Goal: Information Seeking & Learning: Learn about a topic

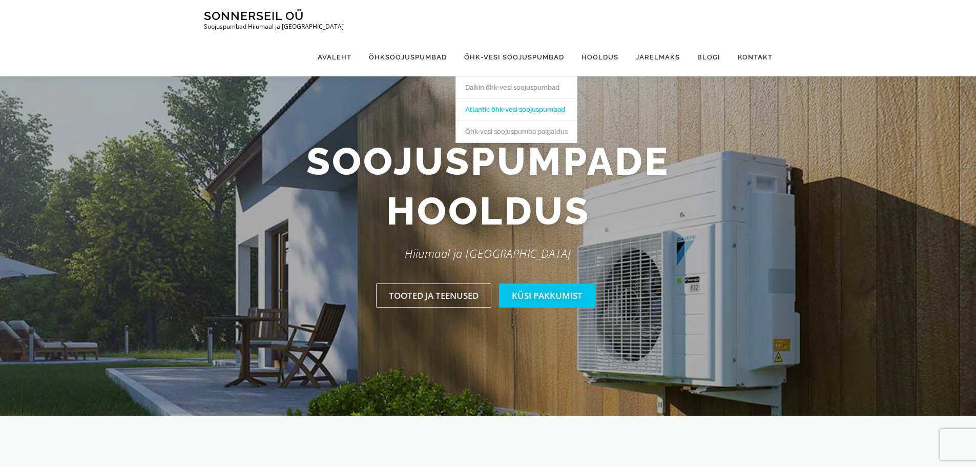
click at [541, 98] on link "Atlantic õhk-vesi soojuspumbad" at bounding box center [516, 109] width 121 height 22
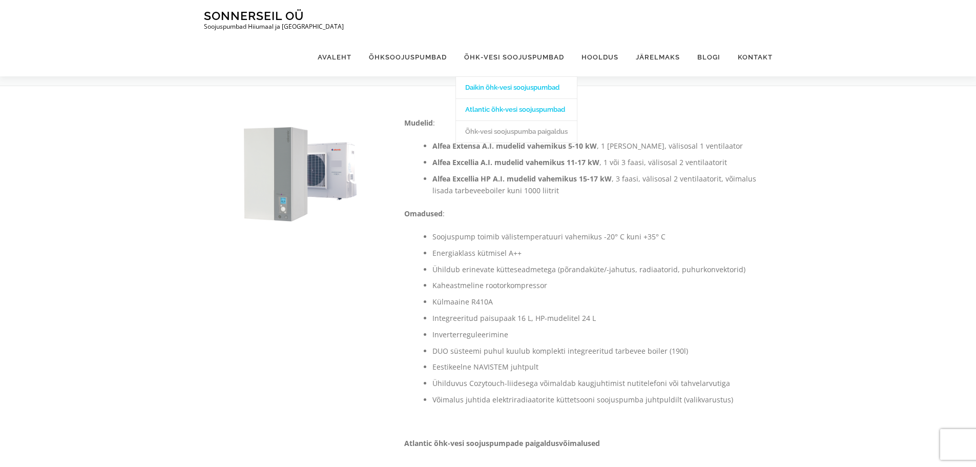
click at [536, 76] on link "Daikin õhk-vesi soojuspumbad" at bounding box center [516, 87] width 121 height 22
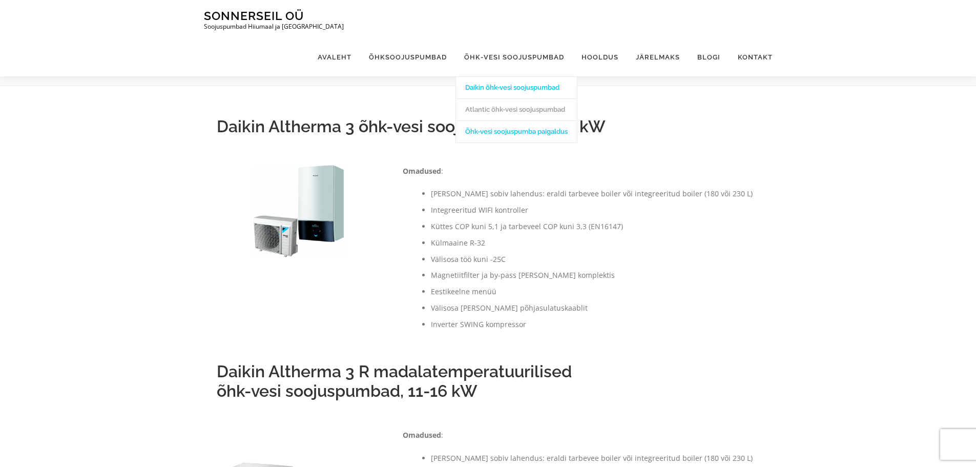
click at [521, 120] on link "Õhk-vesi soojuspumba paigaldus" at bounding box center [516, 131] width 121 height 22
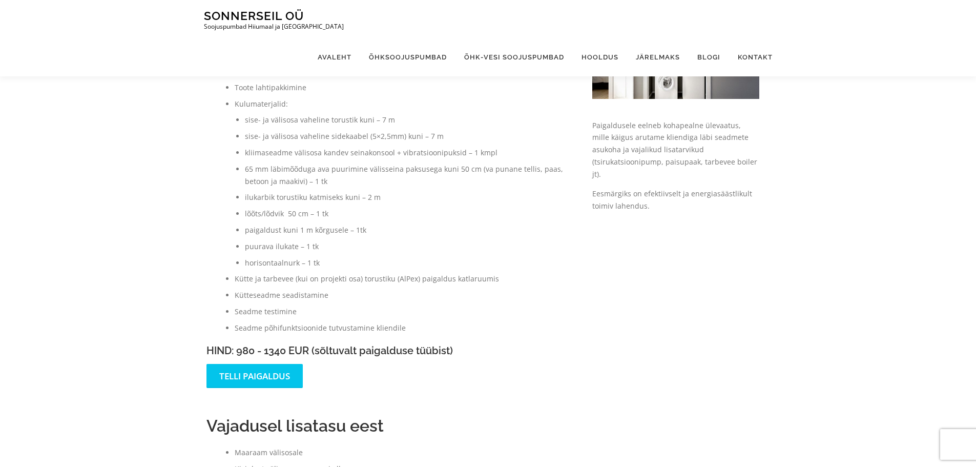
scroll to position [102, 0]
drag, startPoint x: 267, startPoint y: 352, endPoint x: 287, endPoint y: 352, distance: 20.5
click at [287, 352] on h3 "HIND: 980 - 1340 EUR (sõltuvalt paigalduse tüübist)" at bounding box center [389, 349] width 365 height 11
click at [289, 352] on h3 "HIND: 980 - 1340 EUR (sõltuvalt paigalduse tüübist)" at bounding box center [389, 349] width 365 height 11
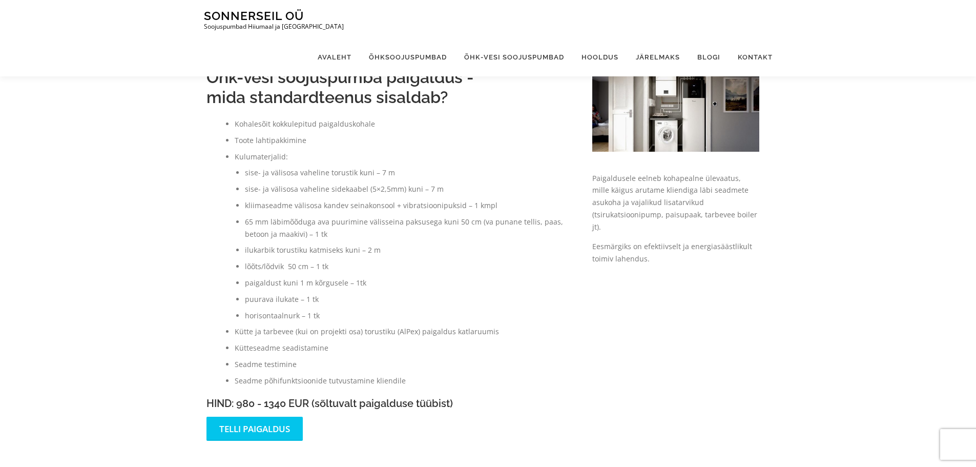
scroll to position [0, 0]
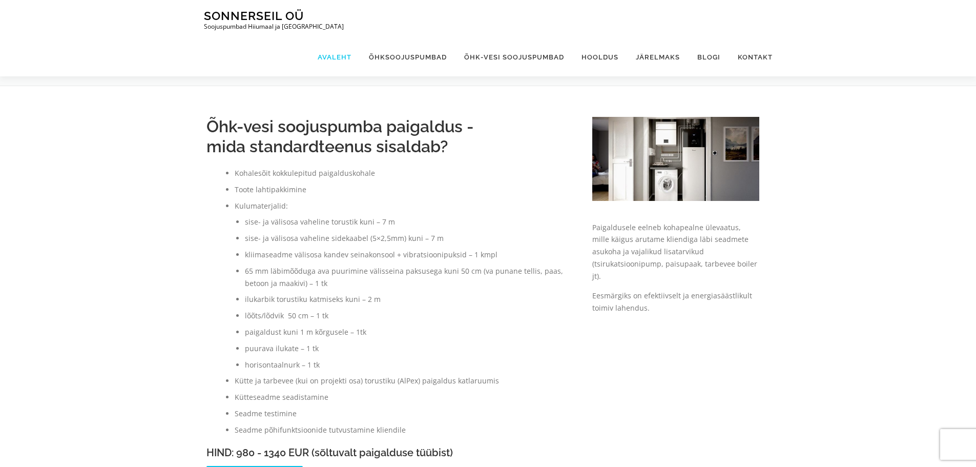
click at [341, 38] on link "Avaleht" at bounding box center [334, 57] width 51 height 38
